Goal: Task Accomplishment & Management: Manage account settings

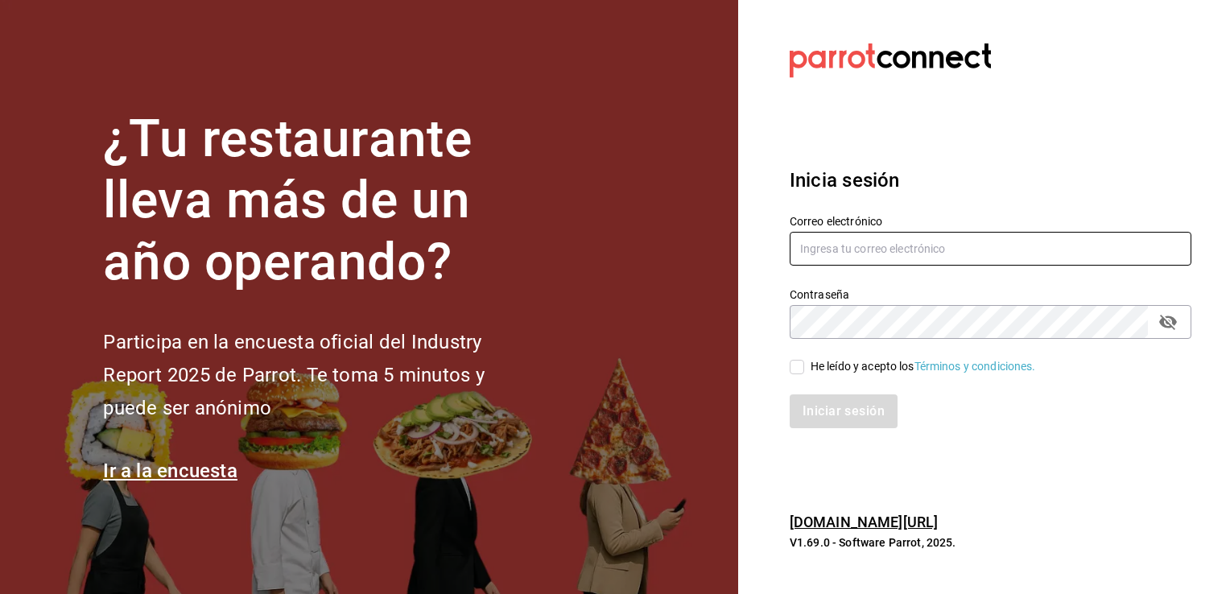
type input "[EMAIL_ADDRESS][DOMAIN_NAME]"
click at [1169, 327] on icon "Campo de contraseña" at bounding box center [1168, 322] width 18 height 15
click at [1169, 327] on icon "Campo de contraseña" at bounding box center [1168, 321] width 18 height 12
type input "[EMAIL_ADDRESS][DOMAIN_NAME]"
